Goal: Task Accomplishment & Management: Complete application form

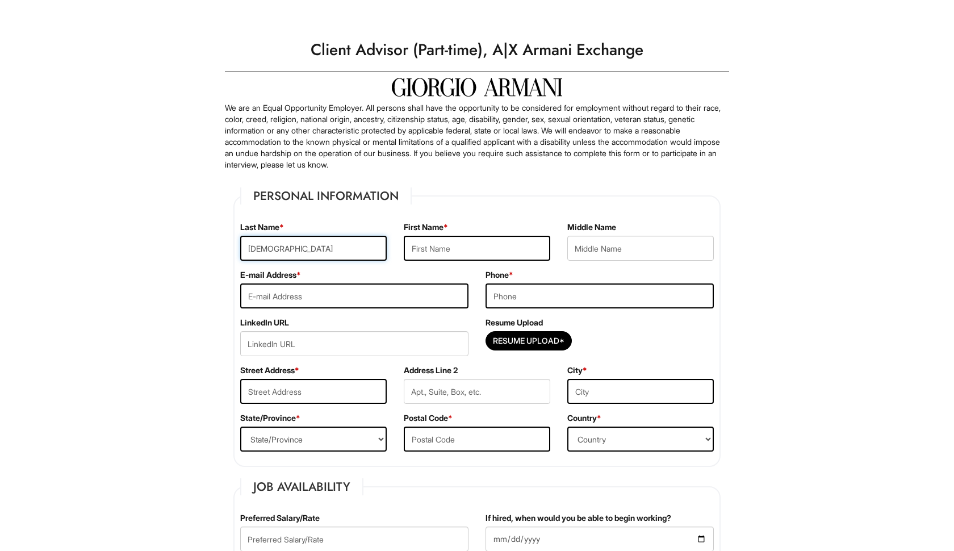
type input "[DEMOGRAPHIC_DATA]"
type input "Arshad"
click at [564, 253] on div "Middle Name" at bounding box center [641, 245] width 164 height 48
type input "Rehan"
type input "rayanbusiness85"
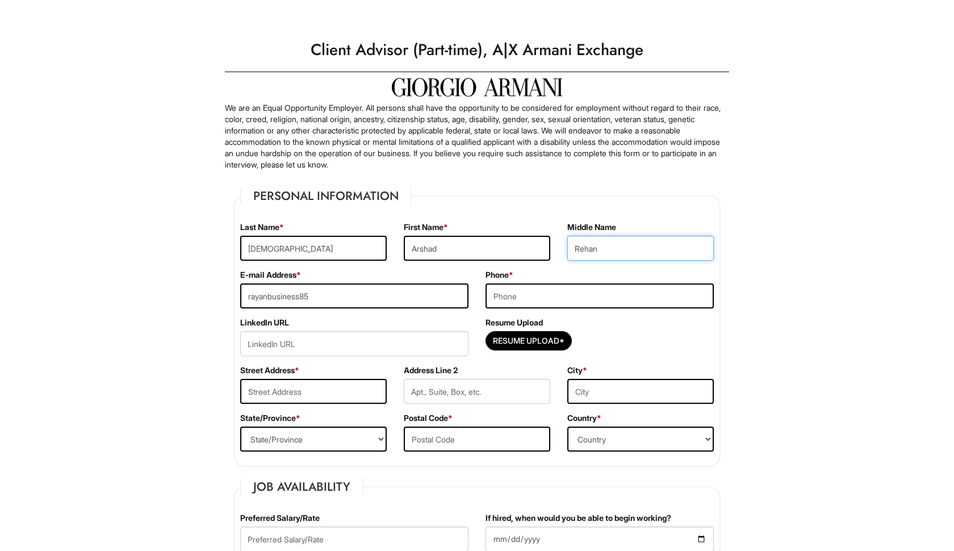
click at [602, 254] on input "Rehan" at bounding box center [640, 248] width 147 height 25
type input "Rayan"
click at [374, 297] on input "rayanbusiness85" at bounding box center [354, 295] width 228 height 25
type input "[EMAIL_ADDRESS][DOMAIN_NAME]"
type input "3809003192"
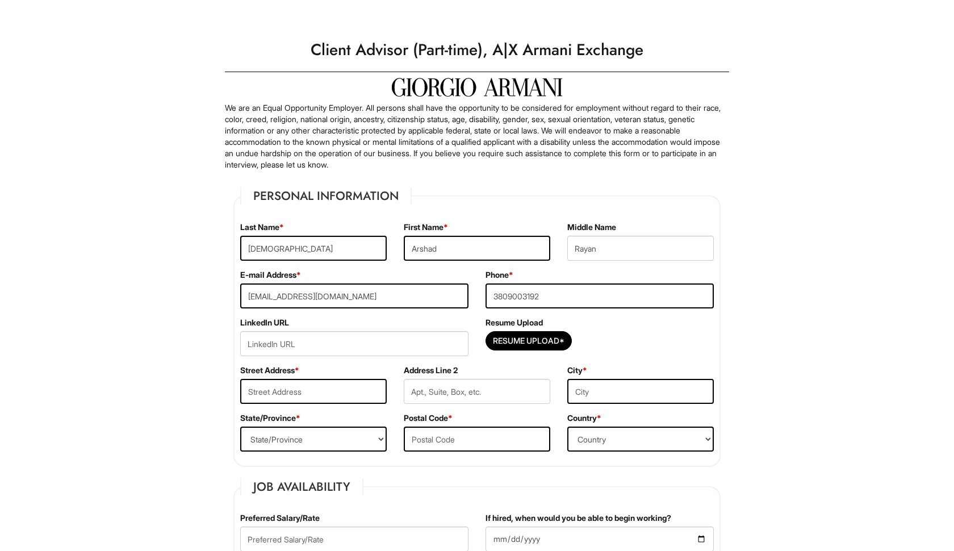
click at [359, 357] on div "LinkedIn URL" at bounding box center [354, 341] width 245 height 48
click at [509, 337] on input "Resume Upload*" at bounding box center [528, 341] width 85 height 18
type input "C:\fakepath\Resume.pdf"
click at [344, 394] on input "222" at bounding box center [313, 391] width 147 height 25
click at [518, 350] on input "Resume Upload*" at bounding box center [528, 341] width 85 height 18
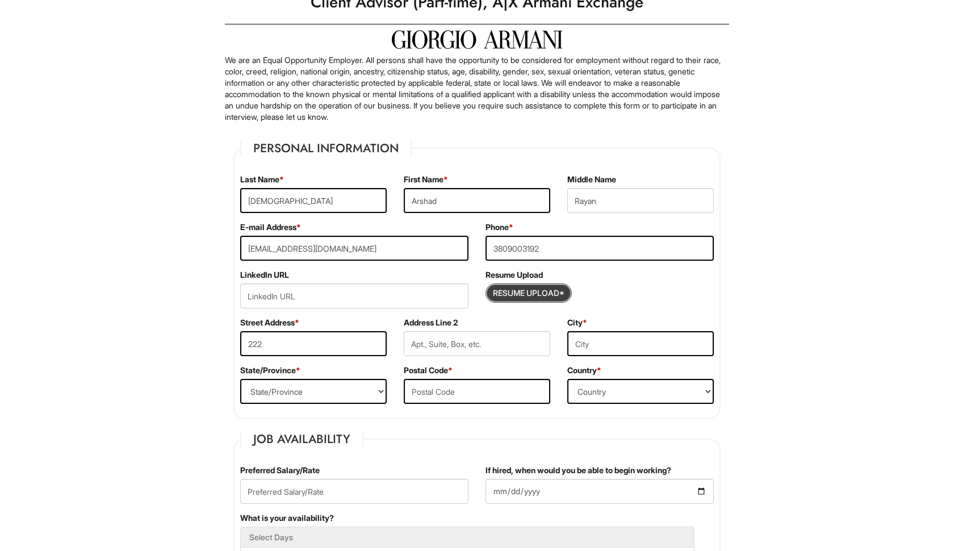
scroll to position [49, 0]
click at [321, 344] on input "222" at bounding box center [313, 342] width 147 height 25
type input "[STREET_ADDRESS]"
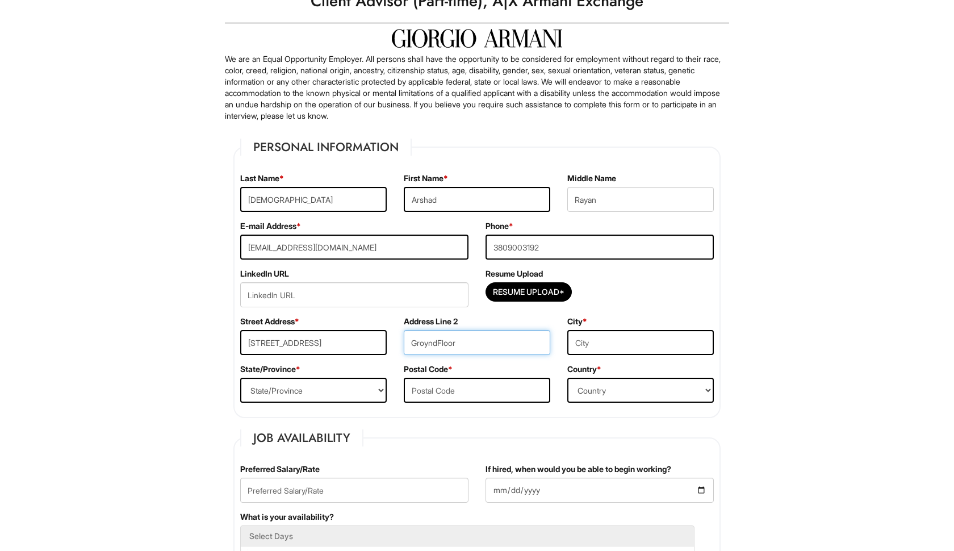
click at [441, 343] on input "GroyndFloor" at bounding box center [477, 342] width 147 height 25
type input "Ground Floor"
type input "[GEOGRAPHIC_DATA]"
select select "NY"
type input "11216"
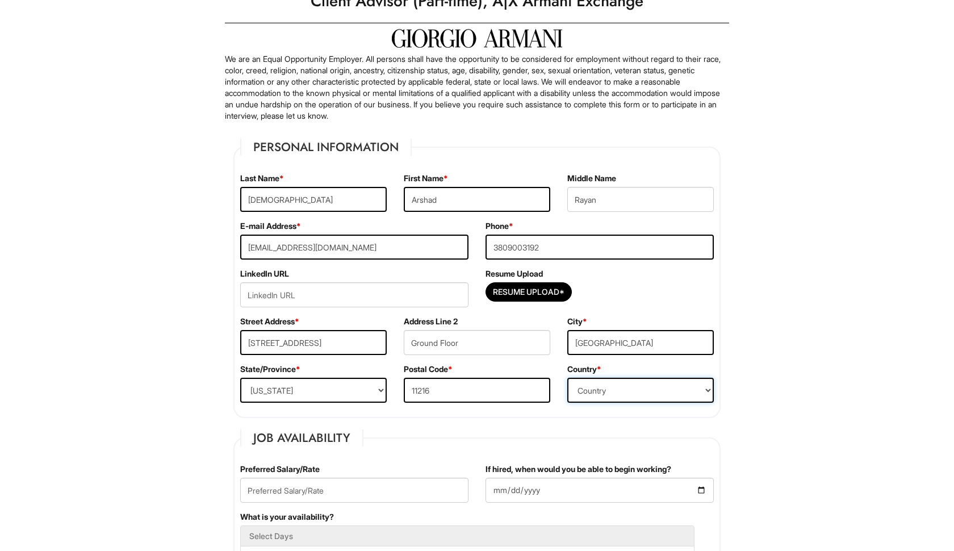
select select "[GEOGRAPHIC_DATA]"
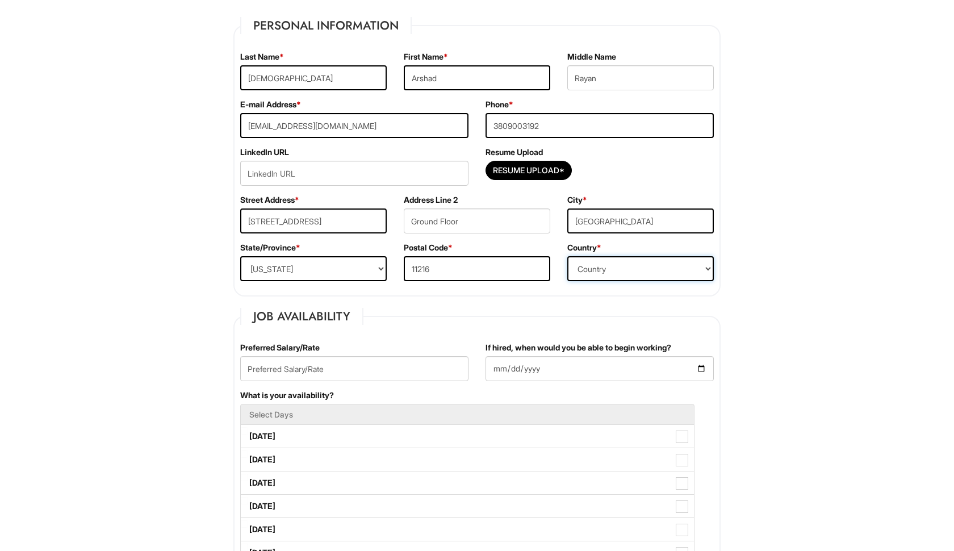
scroll to position [172, 0]
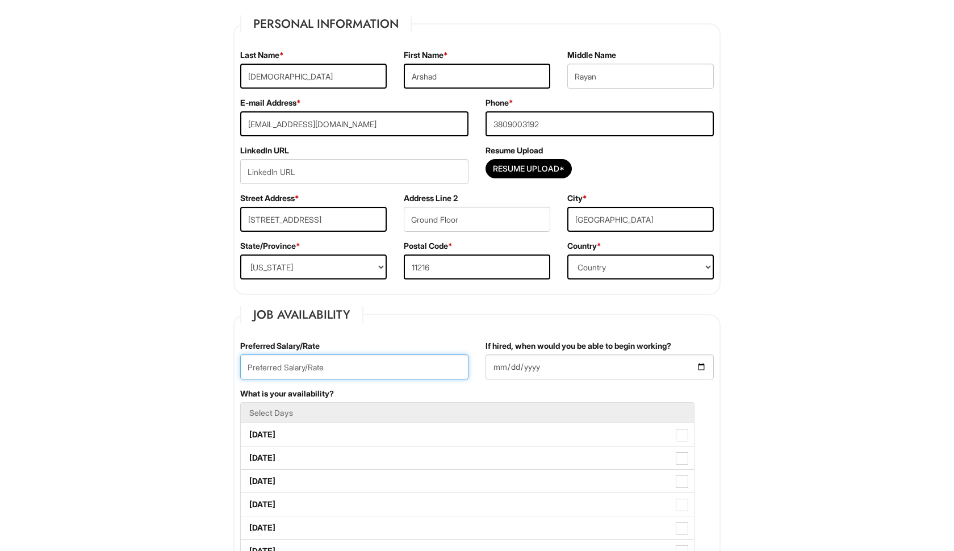
click at [370, 371] on input "text" at bounding box center [354, 366] width 228 height 25
type input "19"
click at [488, 371] on input "If hired, when would you be able to begin working?" at bounding box center [600, 366] width 228 height 25
type input "[DATE]"
click at [448, 330] on fieldset "Job Availability Preferred Salary/Rate 19 If hired, when would you be able to b…" at bounding box center [476, 538] width 487 height 464
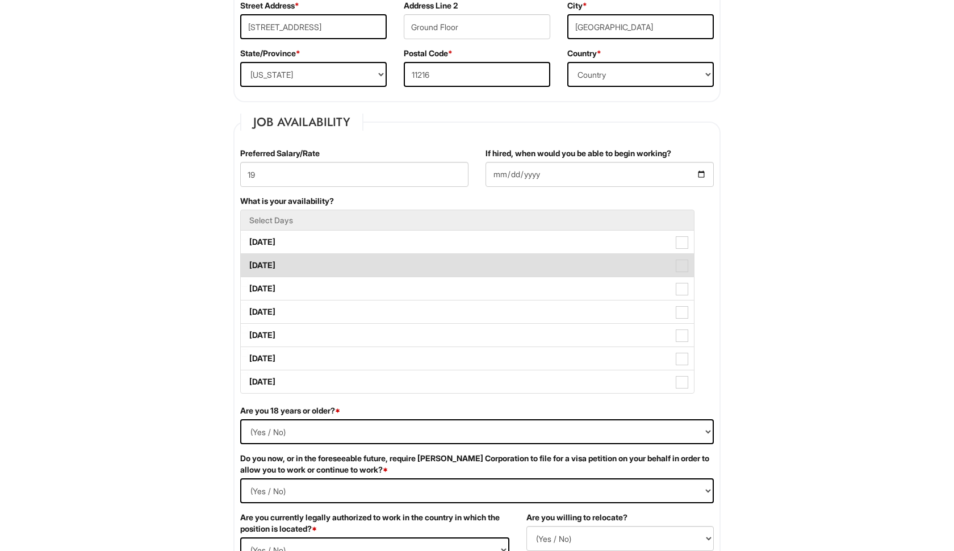
scroll to position [365, 0]
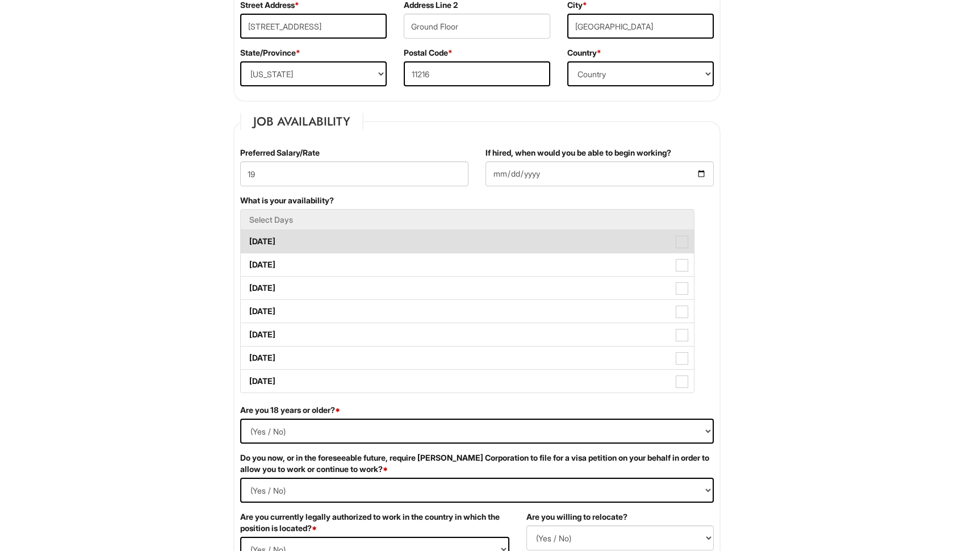
click at [678, 241] on span at bounding box center [682, 242] width 12 height 12
click at [248, 240] on Available_Monday "[DATE]" at bounding box center [244, 235] width 7 height 7
checkbox Available_Monday "true"
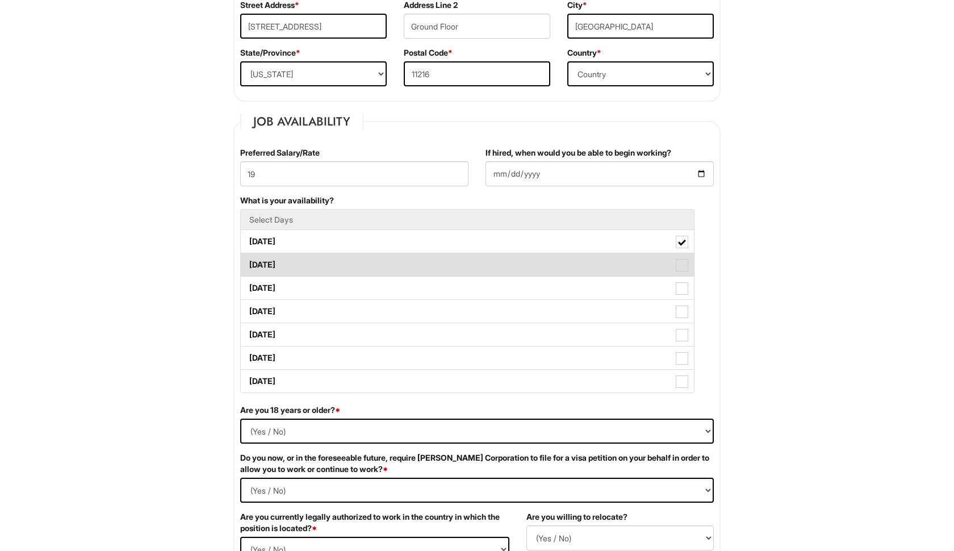
click at [687, 264] on span at bounding box center [682, 265] width 12 height 12
click at [248, 263] on Available_Tuesday "[DATE]" at bounding box center [244, 259] width 7 height 7
checkbox Available_Tuesday "true"
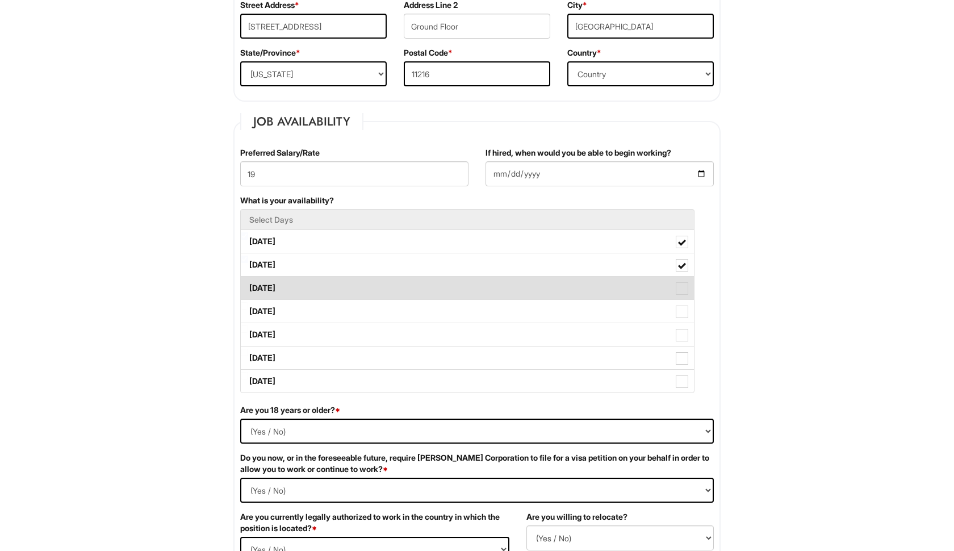
click at [685, 291] on span at bounding box center [682, 288] width 12 height 12
click at [248, 286] on Available_Wednesday "[DATE]" at bounding box center [244, 282] width 7 height 7
checkbox Available_Wednesday "true"
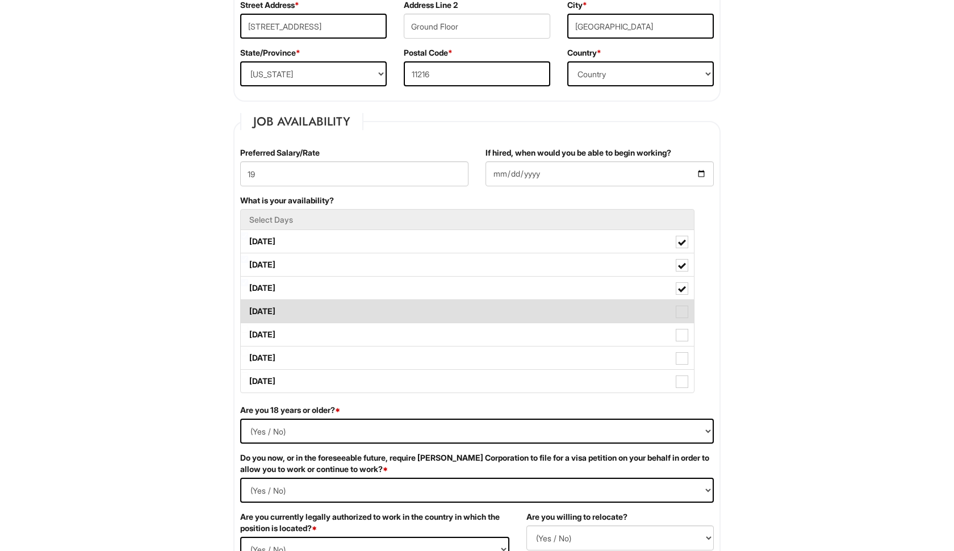
click at [684, 315] on span at bounding box center [682, 312] width 12 height 12
click at [248, 309] on Available_Thursday "[DATE]" at bounding box center [244, 305] width 7 height 7
checkbox Available_Thursday "true"
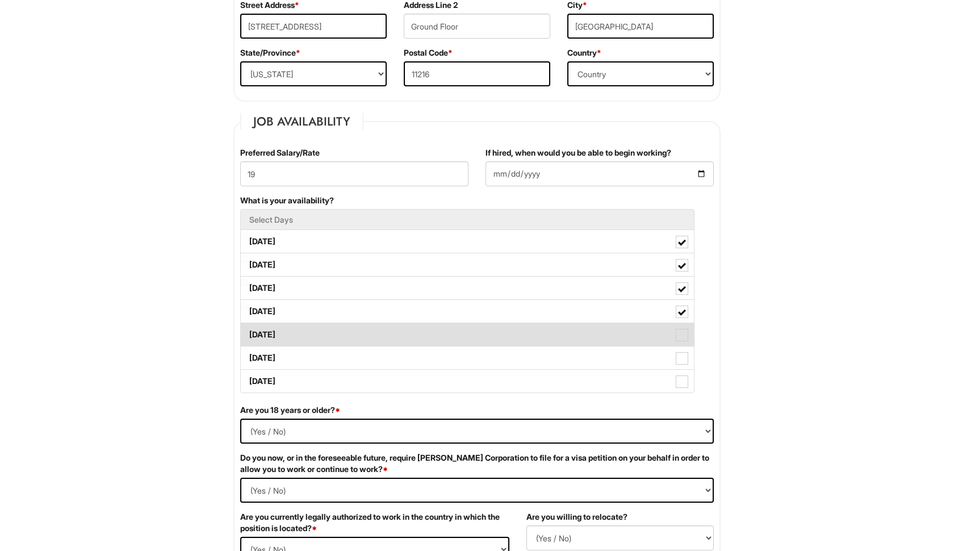
click at [683, 341] on span at bounding box center [682, 335] width 12 height 12
click at [248, 333] on Available_Friday "[DATE]" at bounding box center [244, 328] width 7 height 7
checkbox Available_Friday "true"
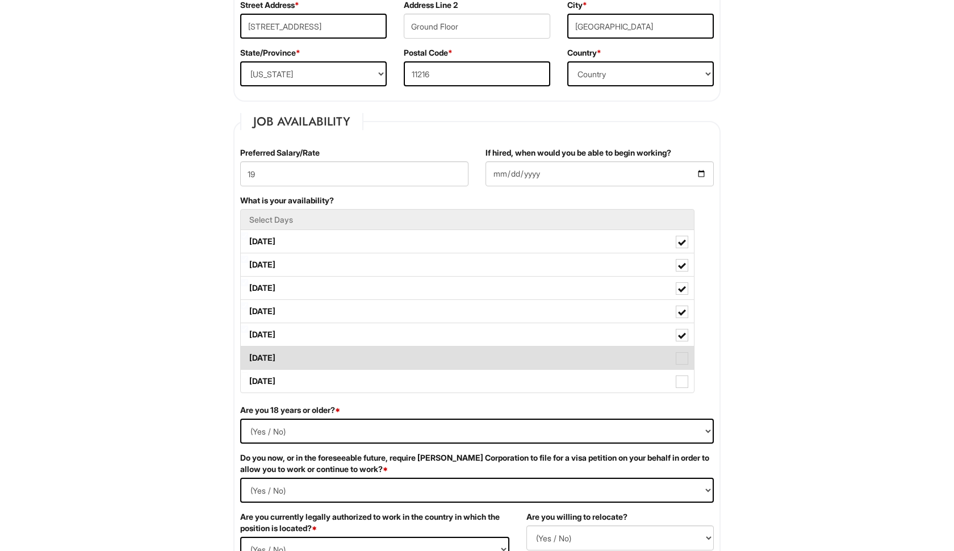
click at [683, 361] on span at bounding box center [682, 358] width 12 height 12
click at [248, 356] on Available_Saturday "[DATE]" at bounding box center [244, 352] width 7 height 7
checkbox Available_Saturday "true"
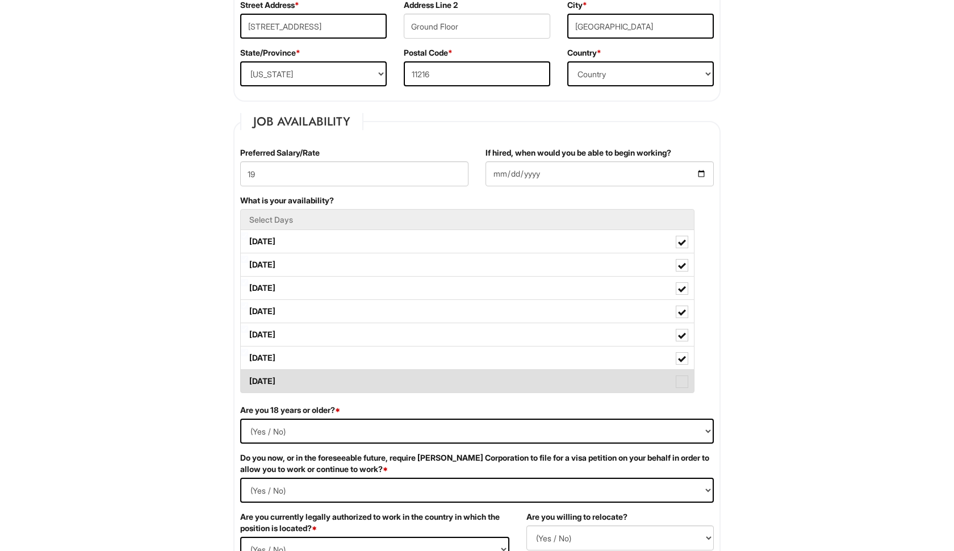
click at [683, 381] on span at bounding box center [682, 381] width 12 height 12
click at [248, 379] on Available_Sunday "[DATE]" at bounding box center [244, 375] width 7 height 7
checkbox Available_Sunday "true"
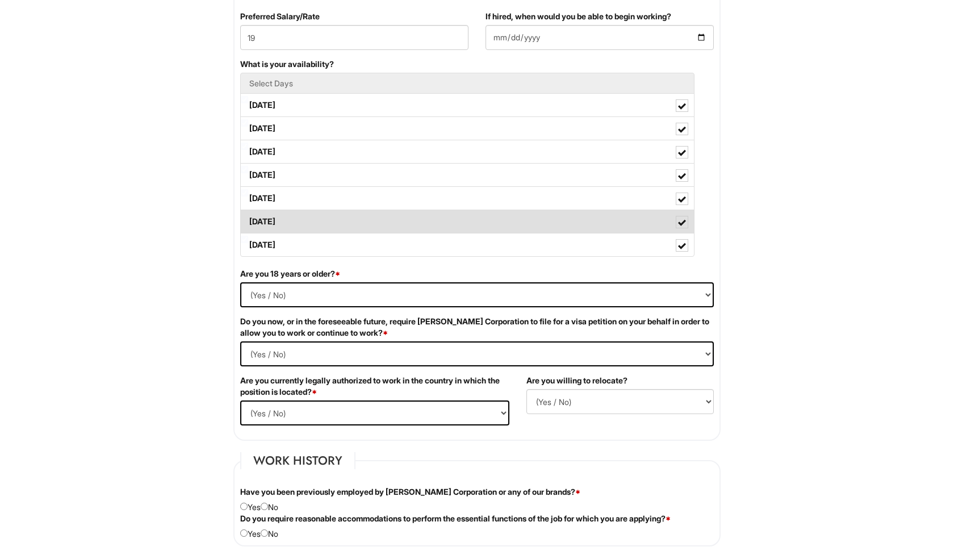
scroll to position [533, 0]
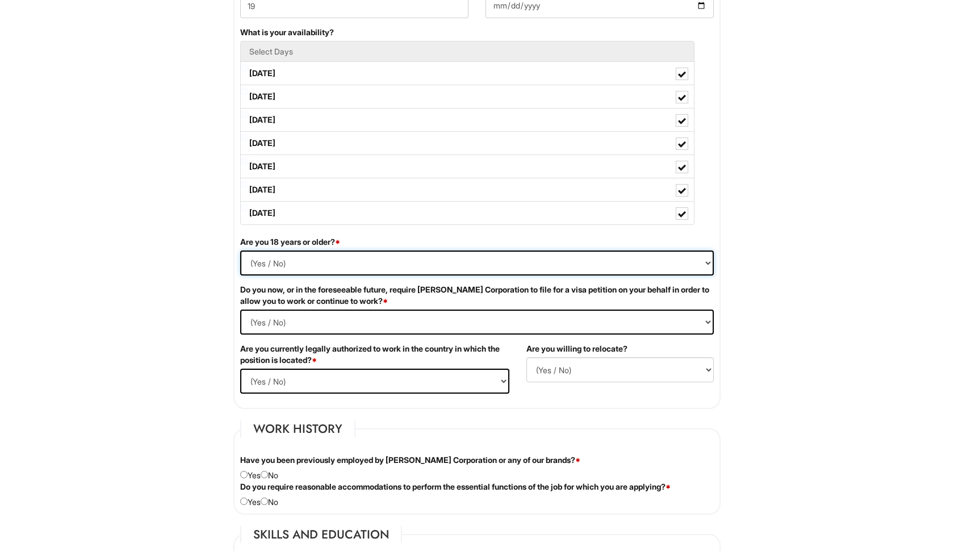
select select "Yes"
select Required "No"
select select "Yes"
select select "Y"
click at [571, 355] on div "Are you willing to relocate? (Yes / No) No Yes" at bounding box center [620, 367] width 204 height 48
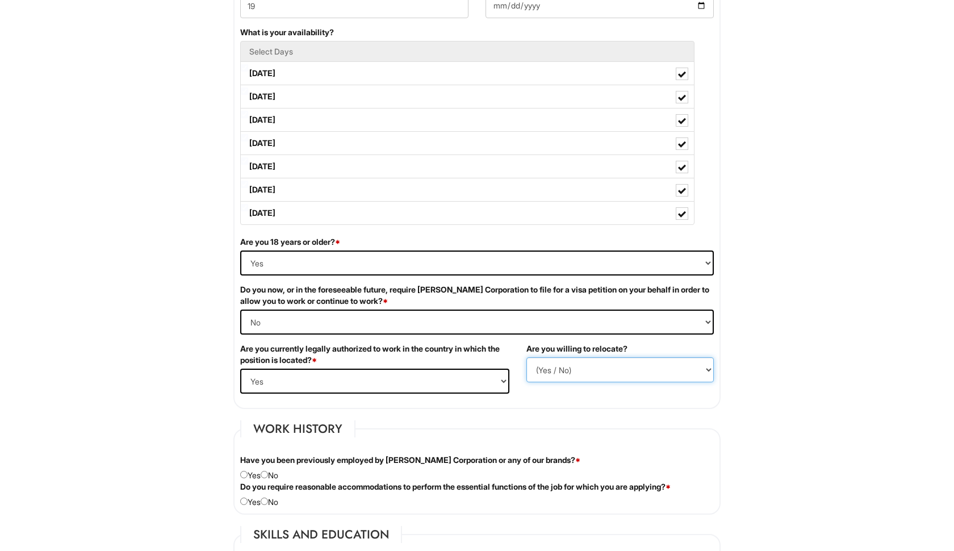
select select "N"
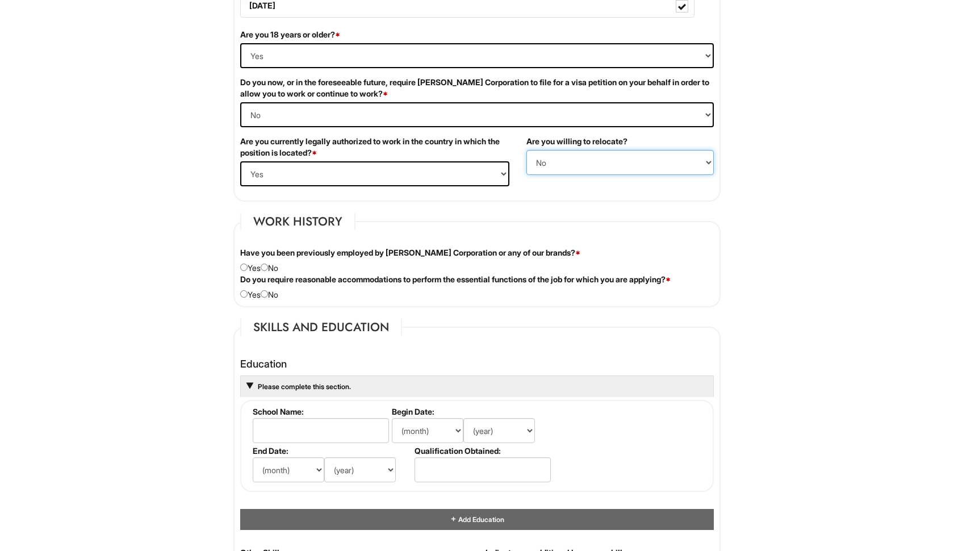
scroll to position [753, 0]
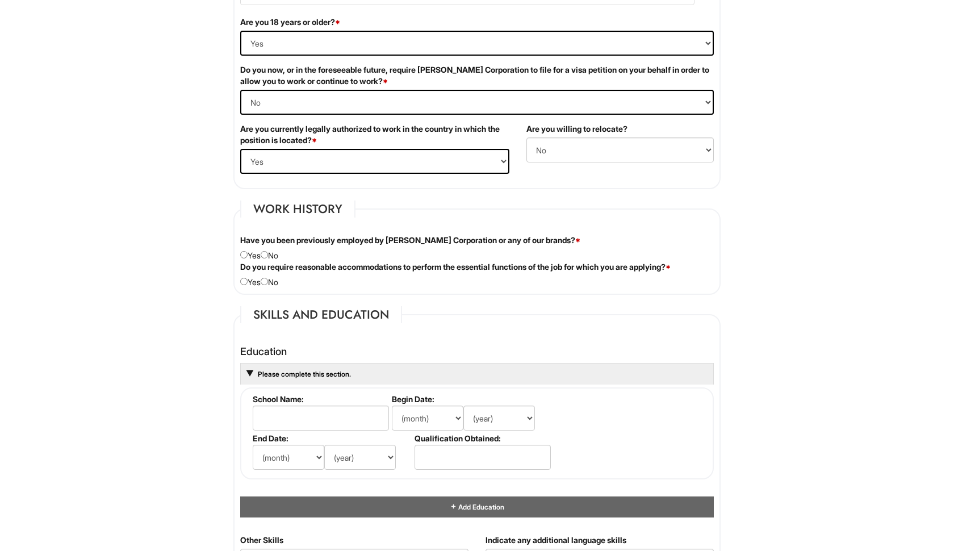
click at [271, 258] on div "Have you been previously employed by [PERSON_NAME] Corporation or any of our br…" at bounding box center [477, 248] width 491 height 27
click at [267, 255] on input "radio" at bounding box center [264, 254] width 7 height 7
radio input "true"
click at [268, 281] on input "radio" at bounding box center [264, 281] width 7 height 7
radio input "true"
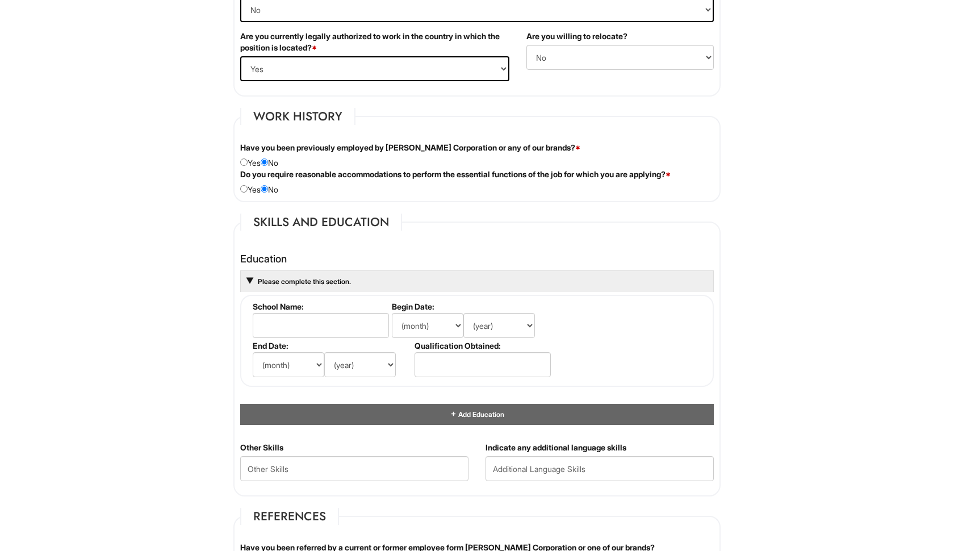
scroll to position [852, 0]
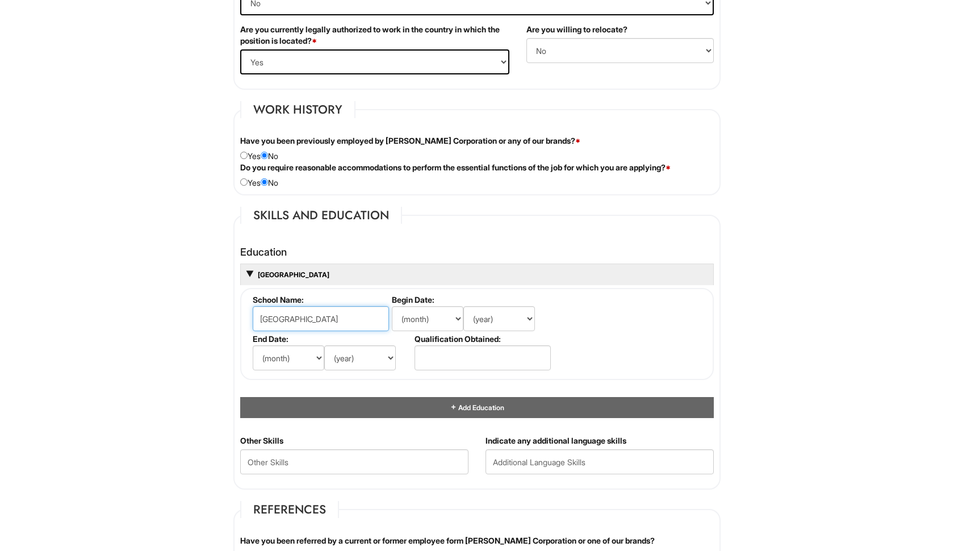
type input "[GEOGRAPHIC_DATA]"
select select "8"
select select "2022"
click at [490, 355] on input "text" at bounding box center [483, 357] width 136 height 25
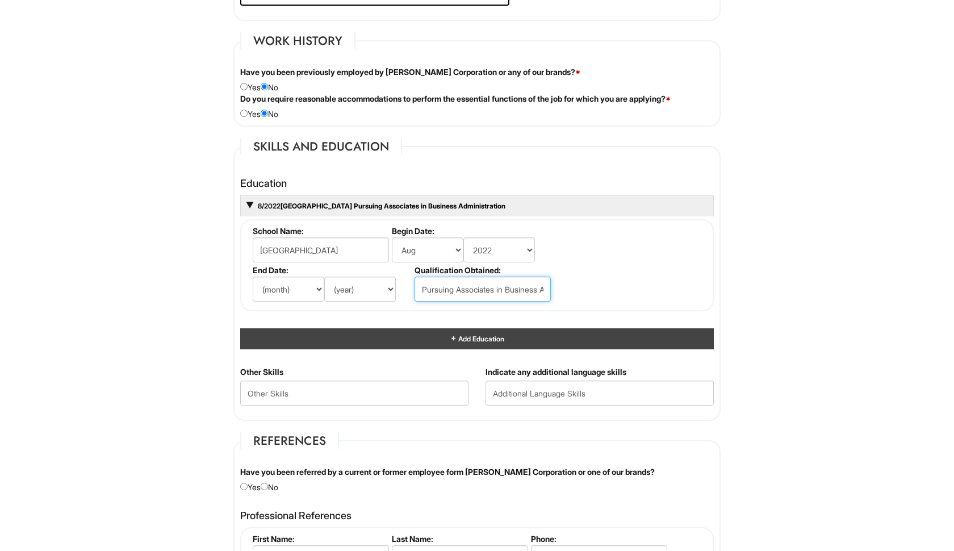
scroll to position [924, 0]
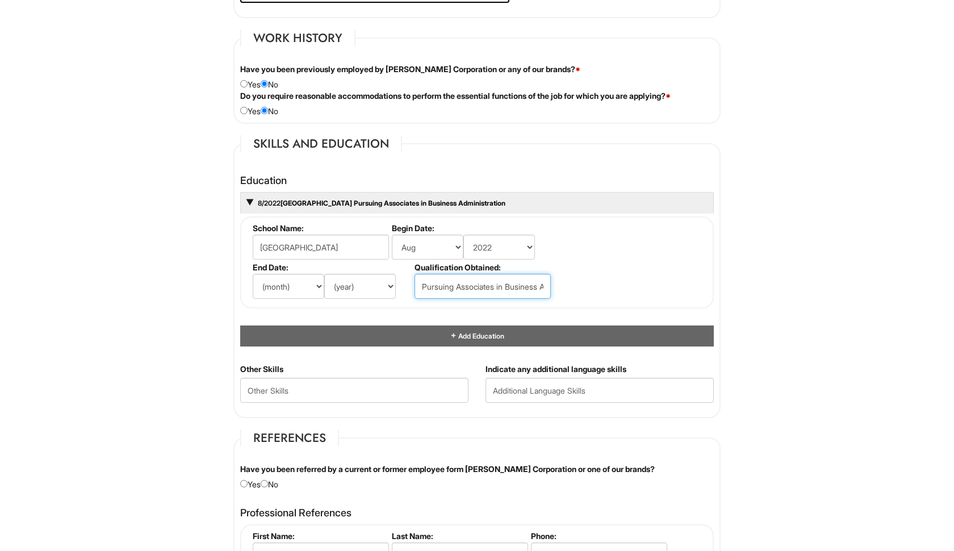
type input "Pursuing Associates in Business Administration"
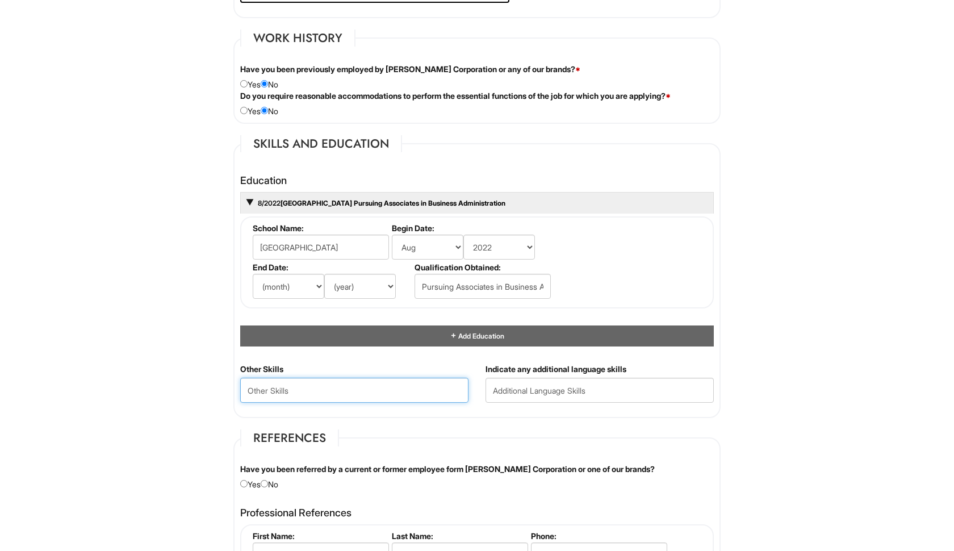
click at [383, 385] on Skills "text" at bounding box center [354, 390] width 228 height 25
type Skills "C"
paste Skills "Customer Service Excellence, Product Knowledge, Sales Skills, Communication Ski…"
type Skills "Customer Service Excellence, Product Knowledge, Sales Skills, Communication Ski…"
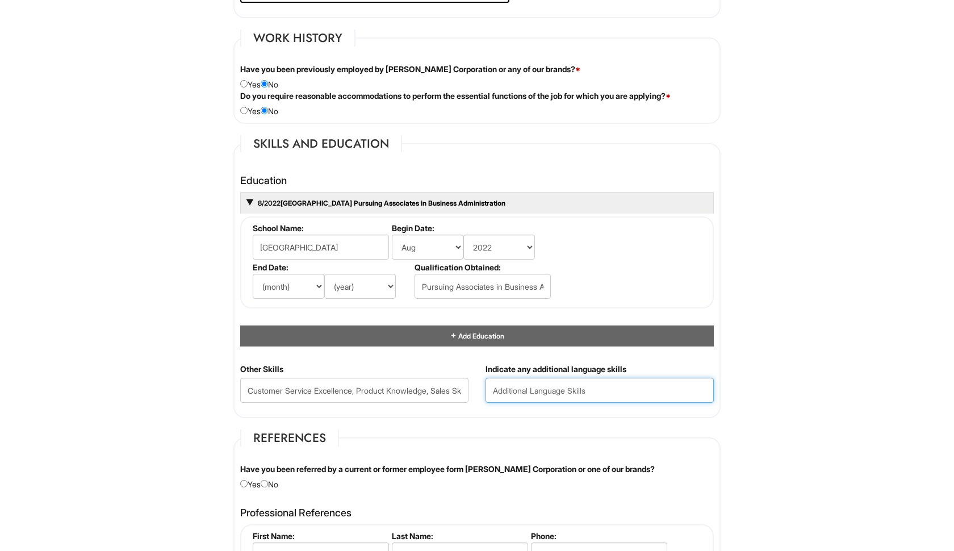
click at [522, 386] on input "text" at bounding box center [600, 390] width 228 height 25
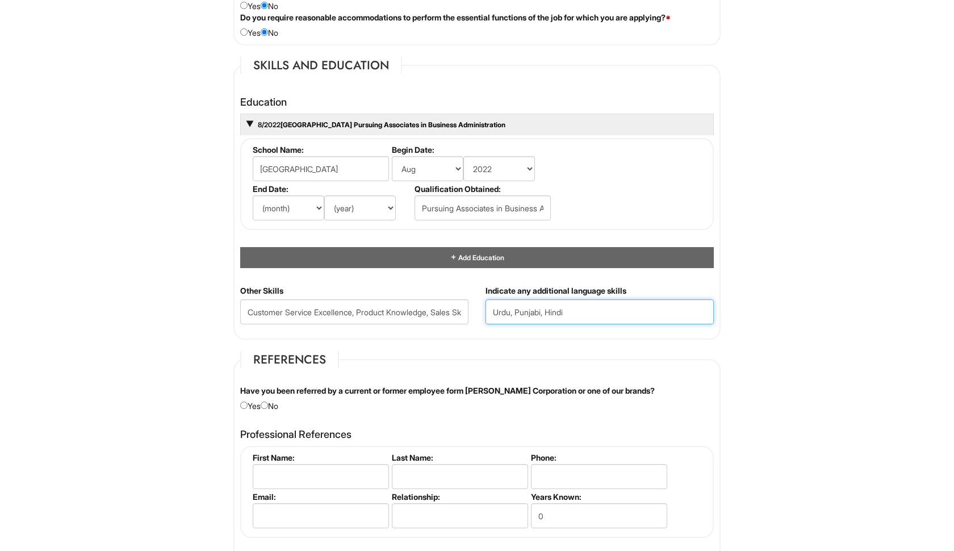
scroll to position [1003, 0]
type input "Urdu, Punjabi, Hindi"
click at [278, 400] on div "Have you been referred by a current or former employee form [PERSON_NAME] Corpo…" at bounding box center [477, 397] width 491 height 27
click at [268, 401] on input "radio" at bounding box center [264, 404] width 7 height 7
radio input "true"
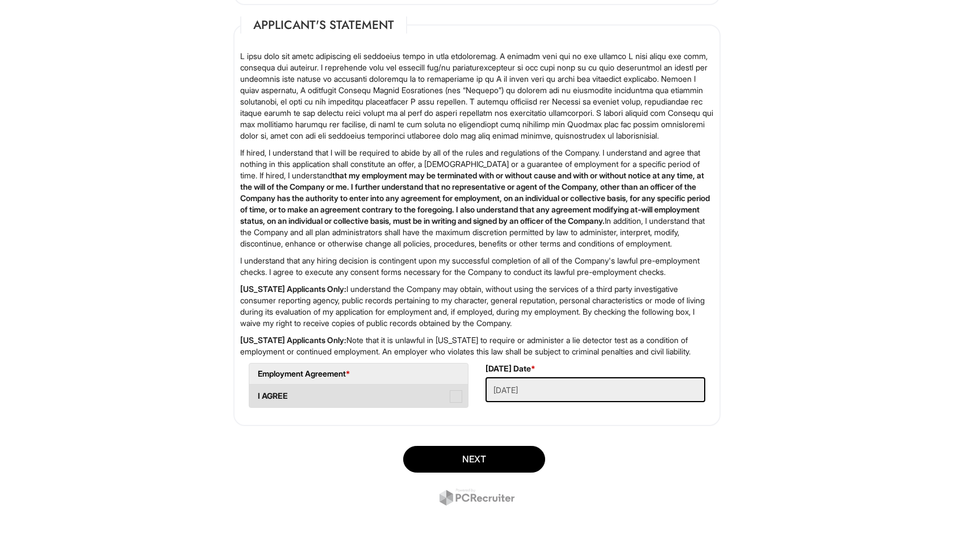
scroll to position [1708, 0]
click at [454, 397] on span at bounding box center [456, 396] width 12 height 12
click at [257, 394] on AGREE "I AGREE" at bounding box center [252, 390] width 7 height 7
checkbox AGREE "true"
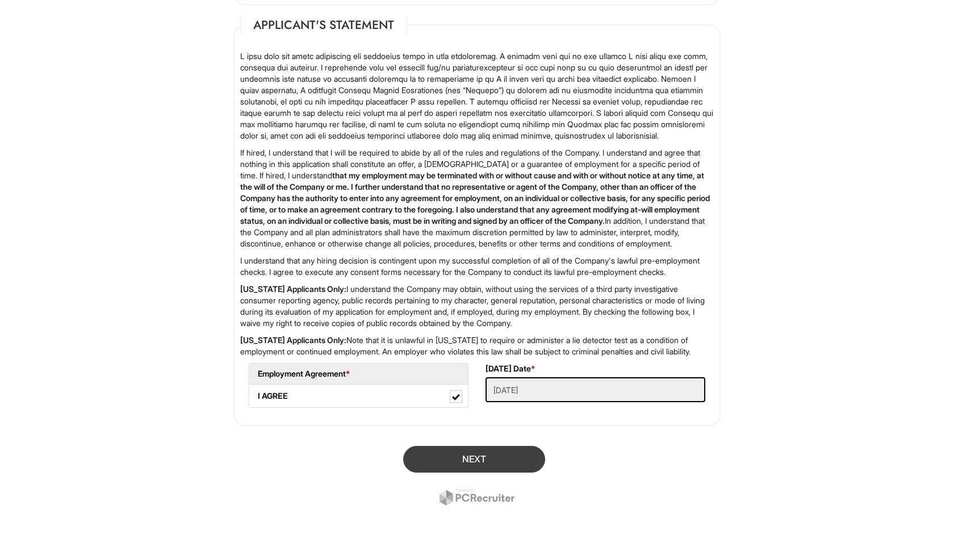
click at [469, 458] on button "Next" at bounding box center [474, 459] width 142 height 27
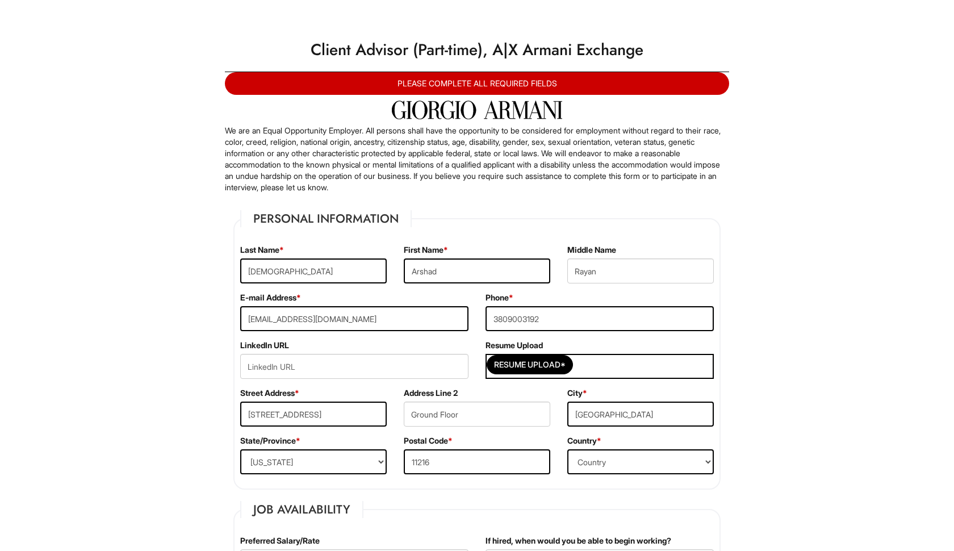
scroll to position [0, 0]
click at [515, 83] on div "PLEASE COMPLETE ALL REQUIRED FIELDS" at bounding box center [477, 83] width 504 height 23
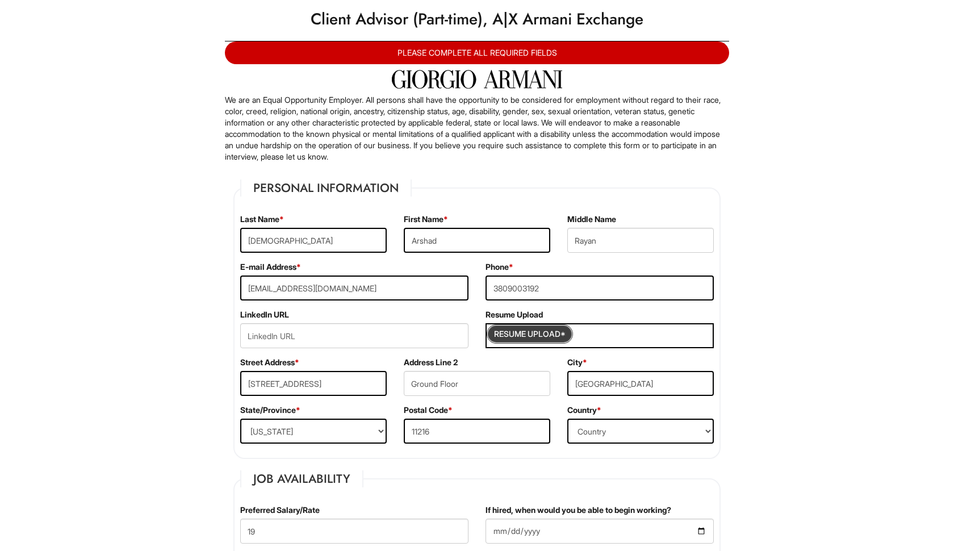
click at [525, 335] on input "Resume Upload*" at bounding box center [529, 334] width 85 height 18
click at [640, 53] on div "PLEASE COMPLETE ALL REQUIRED FIELDS" at bounding box center [477, 52] width 504 height 23
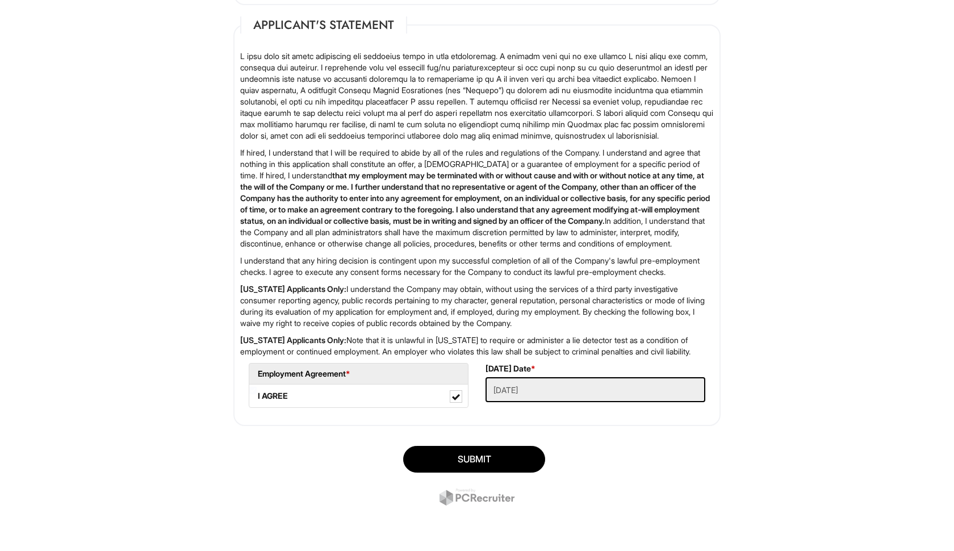
scroll to position [1731, 0]
click at [526, 394] on Applied "[DATE]" at bounding box center [596, 389] width 220 height 25
click at [498, 457] on button "SUBMIT" at bounding box center [474, 459] width 142 height 27
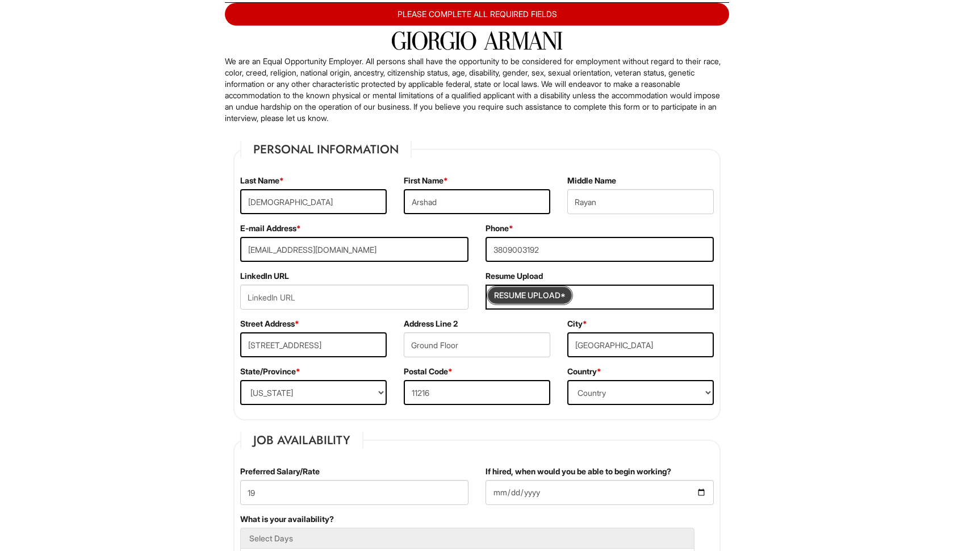
click at [533, 296] on input "Resume Upload*" at bounding box center [529, 295] width 85 height 18
